Goal: Check status

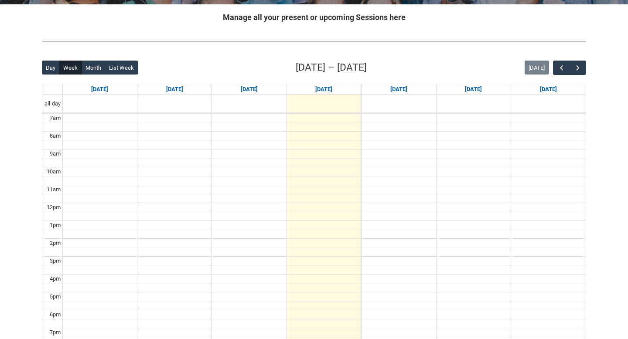
scroll to position [173, 0]
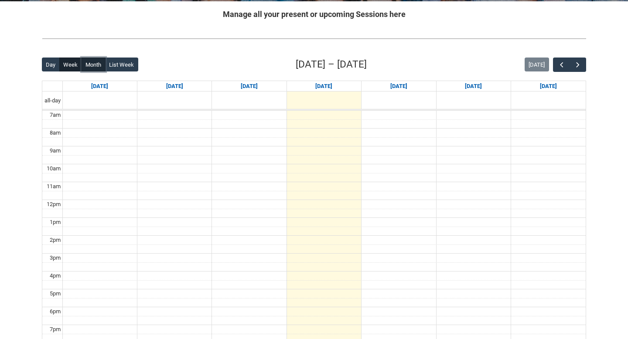
click at [93, 65] on button "Month" at bounding box center [94, 65] width 24 height 14
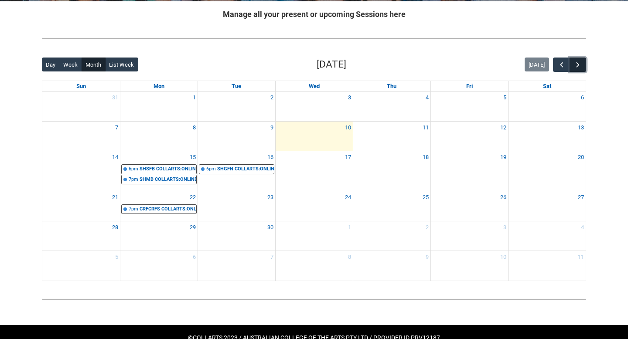
click at [581, 69] on span "button" at bounding box center [577, 65] width 9 height 9
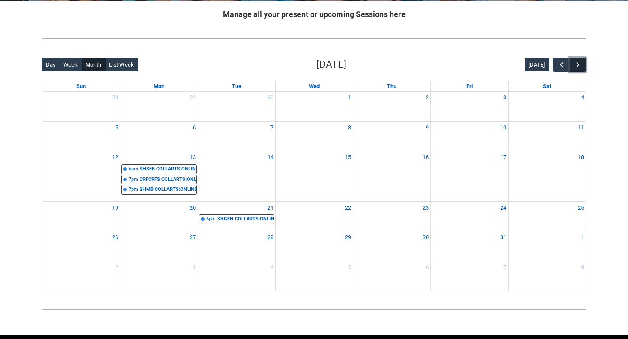
click at [582, 65] on button "button" at bounding box center [577, 65] width 17 height 14
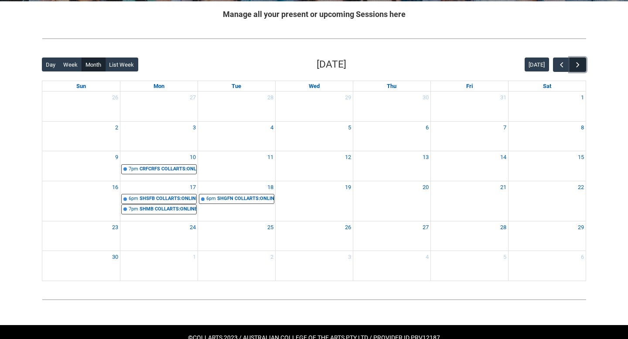
click at [582, 65] on button "button" at bounding box center [577, 65] width 17 height 14
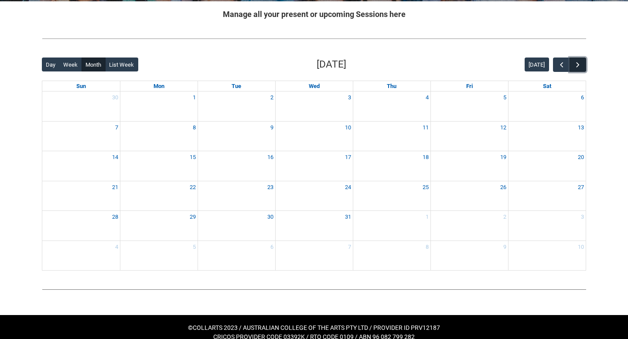
click at [582, 65] on button "button" at bounding box center [577, 65] width 17 height 14
click at [561, 66] on span "button" at bounding box center [561, 65] width 9 height 9
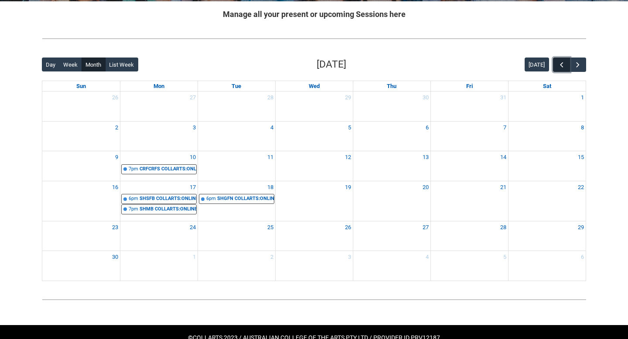
click at [561, 66] on span "button" at bounding box center [561, 65] width 9 height 9
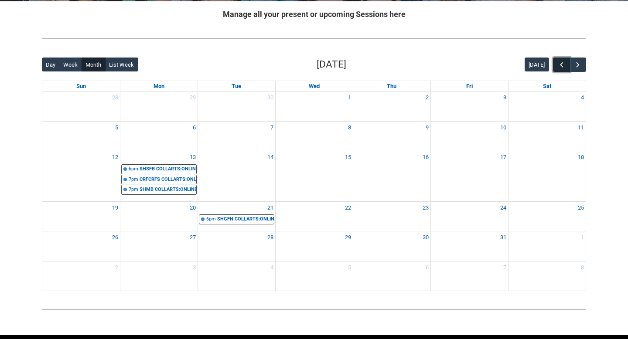
click at [561, 66] on span "button" at bounding box center [561, 65] width 9 height 9
